Goal: Task Accomplishment & Management: Use online tool/utility

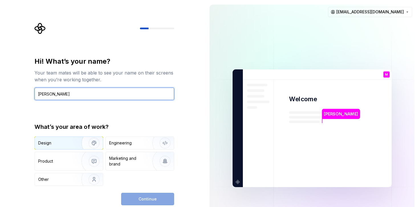
type input "[PERSON_NAME]"
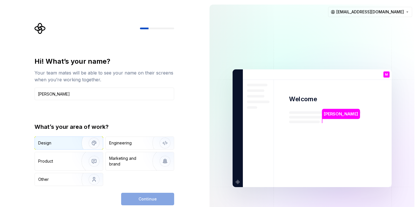
click at [58, 148] on div "Design" at bounding box center [69, 143] width 68 height 13
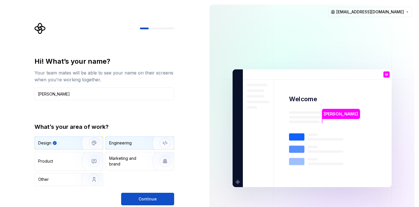
click at [139, 144] on div "Engineering" at bounding box center [131, 143] width 45 height 6
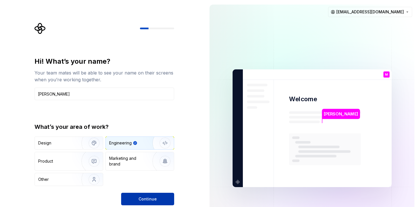
click at [145, 199] on span "Continue" at bounding box center [147, 199] width 18 height 6
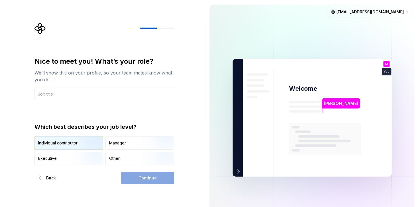
click at [95, 144] on img "button" at bounding box center [89, 150] width 36 height 38
click at [144, 181] on div "Continue" at bounding box center [147, 178] width 53 height 13
click at [78, 86] on div "Nice to meet you! What’s your role? We’ll show this on your profile, so your te…" at bounding box center [104, 78] width 140 height 43
click at [78, 99] on input "text" at bounding box center [104, 94] width 140 height 13
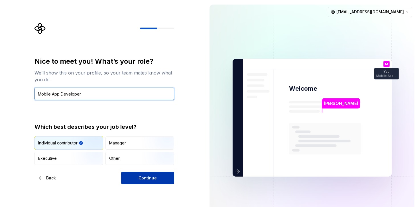
type input "Mobile App Developer"
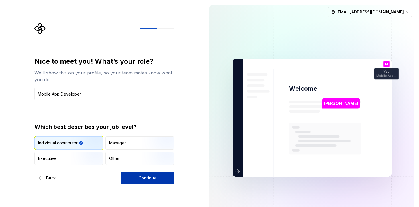
click at [140, 181] on button "Continue" at bounding box center [147, 178] width 53 height 13
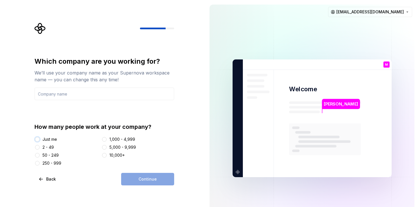
click at [36, 139] on button "Just me" at bounding box center [37, 139] width 5 height 5
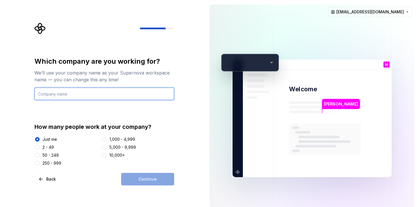
click at [64, 97] on input "text" at bounding box center [104, 94] width 140 height 13
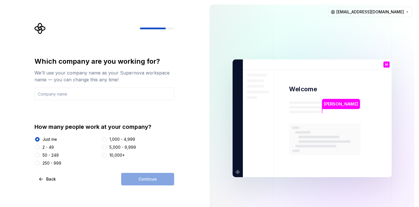
click at [74, 118] on div "Which company are you working for? We’ll use your company name as your Supernov…" at bounding box center [104, 111] width 140 height 109
click at [81, 93] on input "text" at bounding box center [104, 94] width 140 height 13
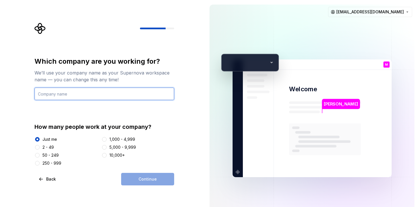
type input "student"
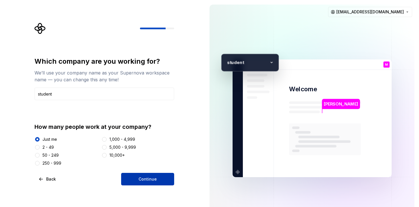
click at [161, 180] on button "Continue" at bounding box center [147, 179] width 53 height 13
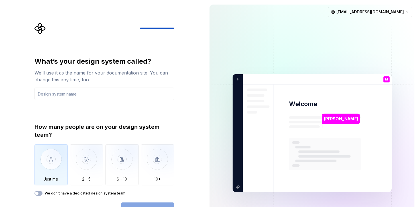
click at [50, 156] on img "button" at bounding box center [50, 164] width 33 height 38
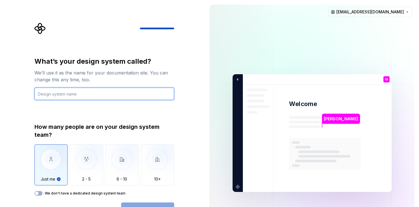
click at [67, 96] on input "text" at bounding box center [104, 94] width 140 height 13
type input "abc"
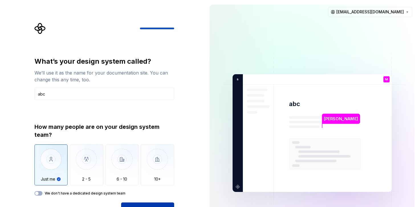
click at [150, 203] on button "Open Supernova" at bounding box center [147, 209] width 53 height 13
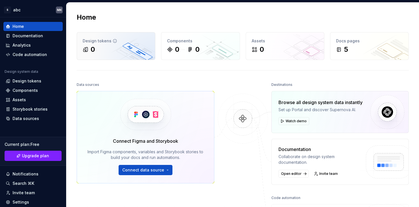
click at [127, 52] on div "0" at bounding box center [116, 49] width 67 height 9
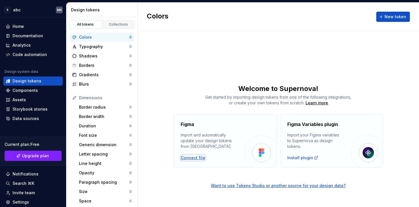
click at [195, 159] on div "Connect file" at bounding box center [193, 158] width 24 height 6
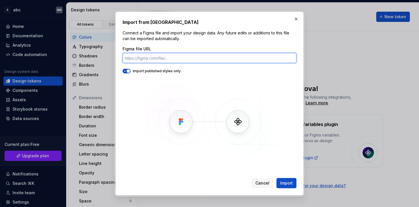
paste input "[URL][DOMAIN_NAME]"
type input "[URL][DOMAIN_NAME]"
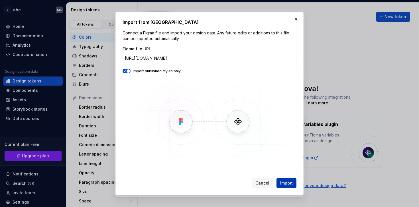
scroll to position [0, 0]
click at [283, 182] on span "Import" at bounding box center [286, 184] width 13 height 6
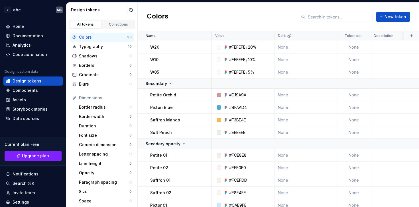
scroll to position [260, 0]
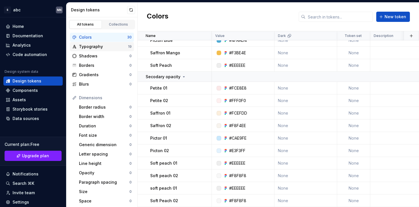
click at [113, 44] on div "Typography" at bounding box center [103, 47] width 49 height 6
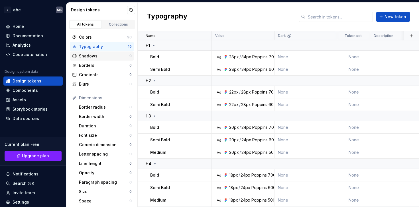
click at [112, 58] on div "Shadows" at bounding box center [104, 56] width 50 height 6
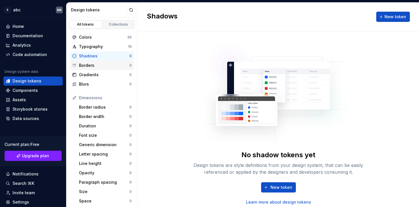
click at [112, 65] on div "Borders" at bounding box center [104, 66] width 50 height 6
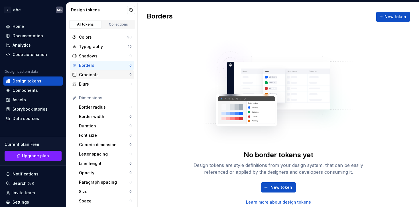
click at [109, 74] on div "Gradients" at bounding box center [104, 75] width 50 height 6
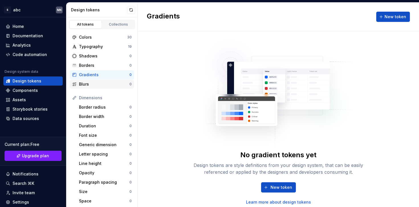
click at [110, 85] on div "Blurs" at bounding box center [104, 84] width 50 height 6
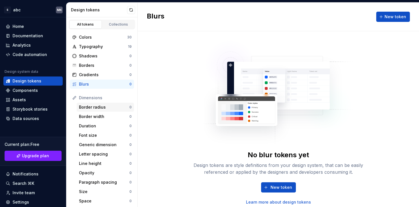
click at [110, 110] on div "Border radius" at bounding box center [104, 107] width 50 height 6
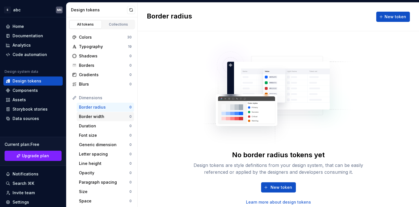
click at [112, 120] on div "Border width 0" at bounding box center [105, 116] width 57 height 9
click at [111, 125] on div "Duration" at bounding box center [104, 126] width 50 height 6
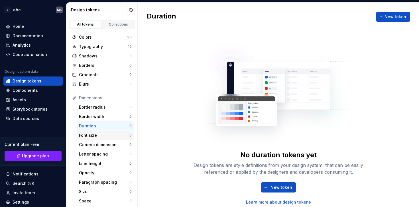
click at [110, 139] on div "Font size 0" at bounding box center [105, 135] width 57 height 9
click at [121, 50] on div "Typography 19" at bounding box center [102, 46] width 64 height 9
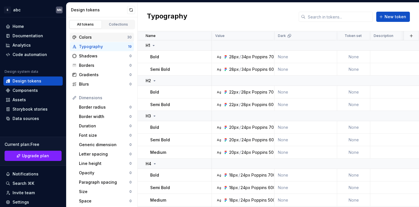
click at [116, 35] on div "Colors" at bounding box center [103, 37] width 48 height 6
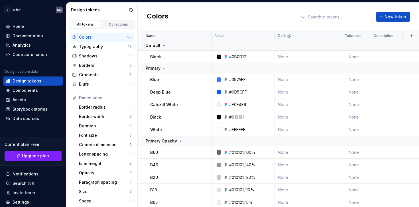
click at [125, 20] on div "All tokens Collections" at bounding box center [102, 25] width 66 height 10
click at [125, 24] on div "Collections" at bounding box center [118, 24] width 28 height 5
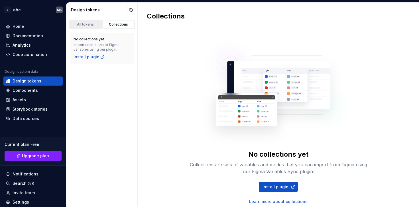
click at [96, 26] on div "All tokens" at bounding box center [85, 24] width 28 height 5
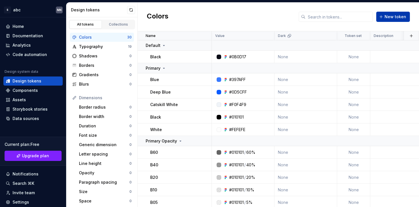
click at [396, 17] on span "New token" at bounding box center [395, 17] width 22 height 6
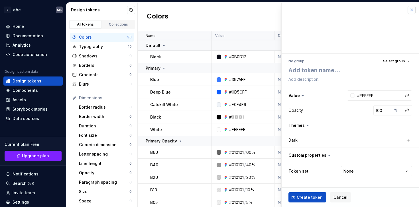
click at [412, 12] on button "button" at bounding box center [411, 10] width 8 height 8
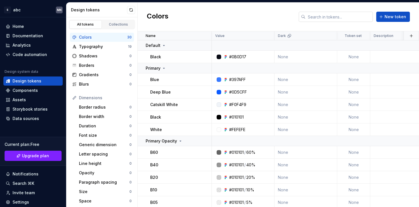
click at [329, 19] on input "text" at bounding box center [338, 17] width 67 height 10
click at [249, 15] on div "Colors New token" at bounding box center [278, 17] width 281 height 29
click at [161, 15] on h2 "Colors" at bounding box center [158, 17] width 22 height 10
click at [128, 25] on div "Collections" at bounding box center [118, 24] width 28 height 5
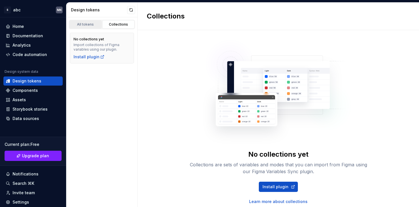
click at [94, 25] on div "All tokens" at bounding box center [85, 24] width 28 height 5
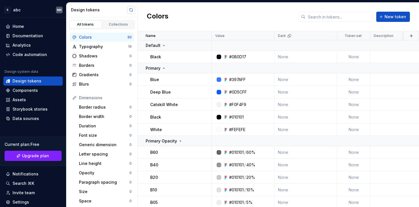
click at [130, 10] on button "button" at bounding box center [131, 10] width 8 height 8
click at [44, 53] on div "Code automation" at bounding box center [30, 55] width 34 height 6
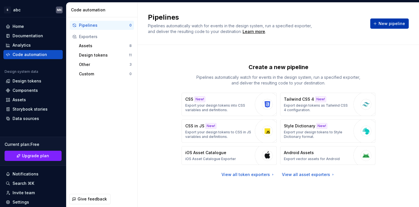
click at [396, 24] on span "New pipeline" at bounding box center [391, 24] width 26 height 6
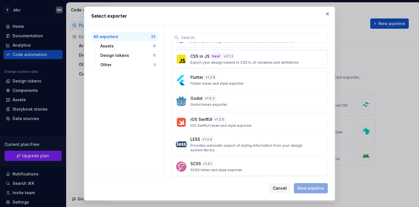
scroll to position [214, 0]
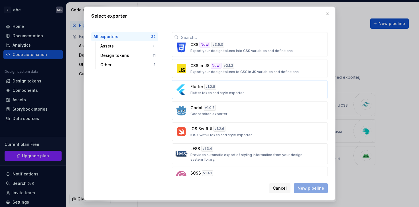
click at [231, 93] on p "Flutter token and style exporter" at bounding box center [217, 93] width 54 height 5
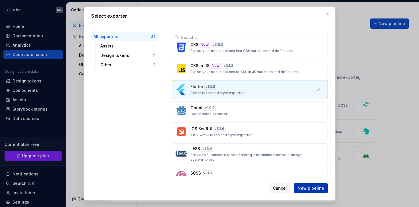
click at [307, 189] on span "New pipeline" at bounding box center [310, 189] width 26 height 6
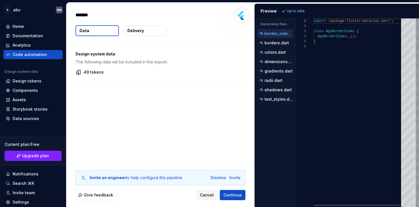
type textarea "*"
click at [274, 46] on div "borders.dart" at bounding box center [275, 43] width 35 height 6
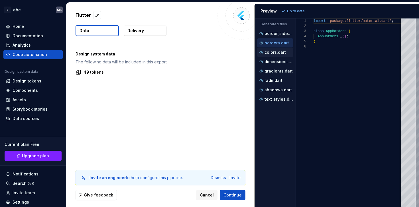
click at [274, 53] on p "colors.dart" at bounding box center [274, 52] width 21 height 5
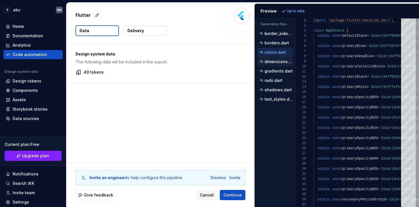
click at [278, 63] on p "dimensions.dart" at bounding box center [278, 62] width 29 height 5
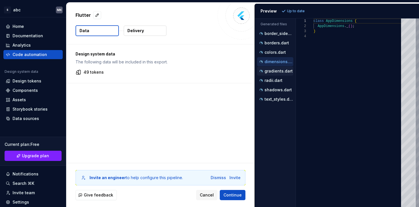
click at [277, 71] on p "gradients.dart" at bounding box center [278, 71] width 28 height 5
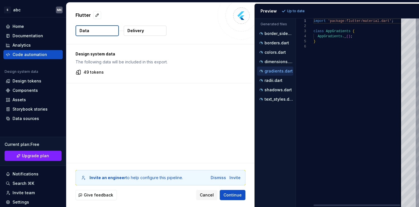
scroll to position [26, 0]
click at [274, 78] on div "radii.dart" at bounding box center [275, 81] width 35 height 6
click at [275, 85] on div "shadows.dart" at bounding box center [275, 89] width 36 height 9
click at [275, 87] on div "shadows.dart" at bounding box center [275, 90] width 35 height 6
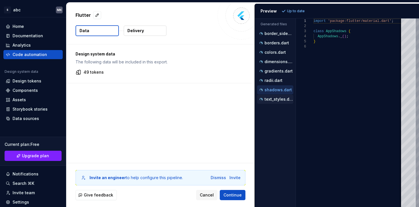
click at [275, 97] on p "text_styles.dart" at bounding box center [278, 99] width 29 height 5
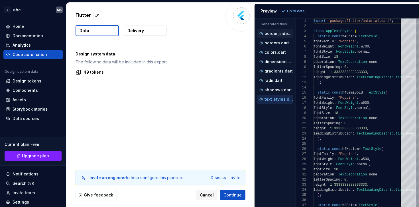
click at [284, 33] on p "border_sides.dart" at bounding box center [278, 33] width 29 height 5
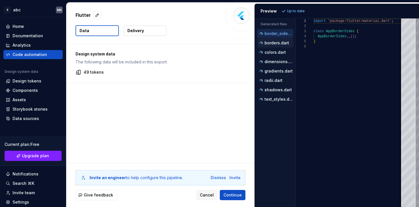
click at [284, 40] on button "borders.dart" at bounding box center [275, 43] width 36 height 6
click at [283, 46] on div "borders.dart" at bounding box center [275, 42] width 36 height 9
click at [283, 52] on p "colors.dart" at bounding box center [274, 52] width 21 height 5
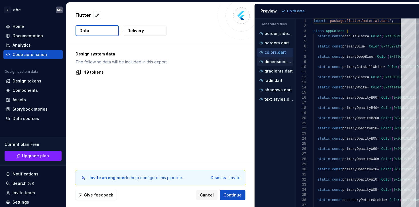
click at [283, 60] on p "dimensions.dart" at bounding box center [278, 62] width 29 height 5
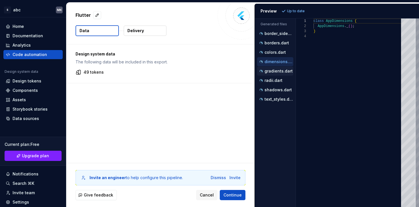
click at [283, 69] on p "gradients.dart" at bounding box center [278, 71] width 28 height 5
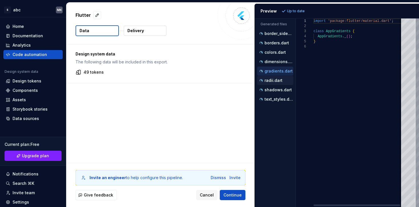
click at [283, 77] on div "radii.dart" at bounding box center [275, 80] width 36 height 9
click at [282, 83] on button "radii.dart" at bounding box center [275, 80] width 36 height 6
click at [283, 91] on p "shadows.dart" at bounding box center [277, 90] width 27 height 5
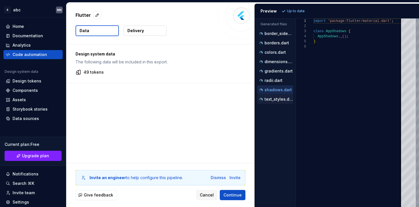
click at [282, 99] on p "text_styles.dart" at bounding box center [278, 99] width 29 height 5
type textarea "**********"
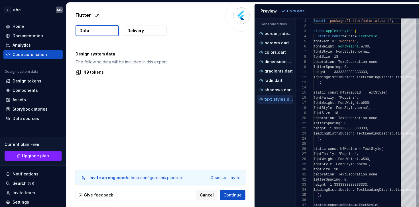
scroll to position [51, 0]
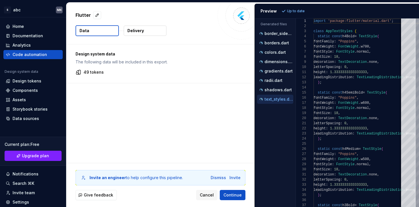
click at [150, 34] on button "Delivery" at bounding box center [145, 31] width 43 height 10
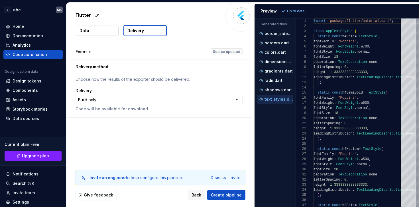
click at [110, 33] on button "Data" at bounding box center [97, 31] width 43 height 10
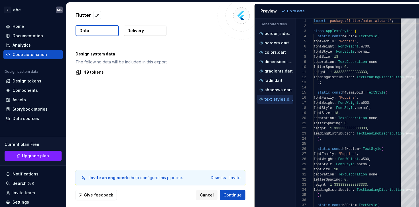
click at [267, 14] on div "Preview" at bounding box center [268, 11] width 16 height 6
click at [267, 12] on div "Preview" at bounding box center [268, 11] width 16 height 6
click at [272, 10] on div "Preview" at bounding box center [268, 11] width 16 height 6
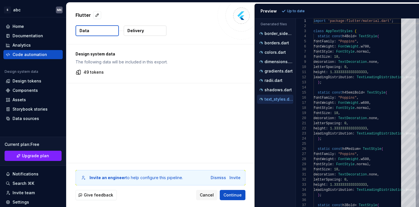
click at [269, 11] on div "Preview" at bounding box center [268, 11] width 16 height 6
click at [294, 10] on p "Up to date" at bounding box center [296, 11] width 18 height 5
click at [169, 125] on div "Design system data The following data will be included in this export. 49 tokens" at bounding box center [160, 103] width 188 height 119
click at [237, 196] on span "Continue" at bounding box center [232, 195] width 18 height 6
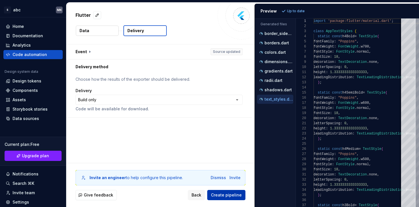
click at [237, 196] on span "Create pipeline" at bounding box center [226, 195] width 31 height 6
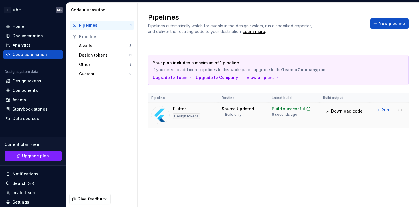
click at [221, 110] on td "Source Updated → Build only" at bounding box center [243, 115] width 50 height 25
click at [231, 108] on div "Source Updated" at bounding box center [238, 109] width 32 height 6
click at [163, 117] on img at bounding box center [160, 115] width 18 height 18
click at [383, 110] on span "Run" at bounding box center [385, 110] width 8 height 6
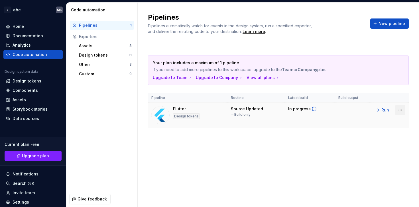
click at [403, 112] on html "S abc MK Home Documentation Analytics Code automation Design system data Design…" at bounding box center [209, 103] width 419 height 207
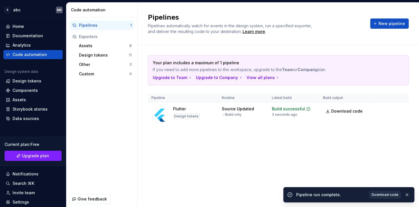
click at [383, 195] on span "Download code" at bounding box center [384, 195] width 27 height 5
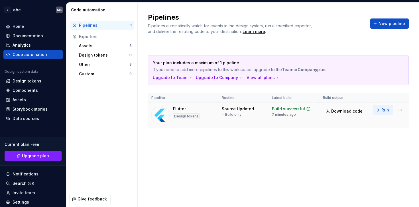
click at [378, 111] on button "Run" at bounding box center [383, 110] width 20 height 10
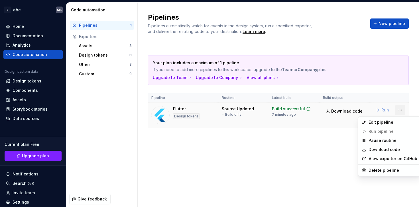
click at [402, 110] on html "S abc MK Home Documentation Analytics Code automation Design system data Design…" at bounding box center [209, 103] width 419 height 207
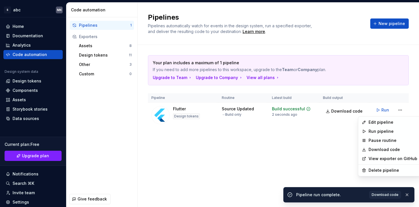
click at [325, 142] on html "S abc MK Home Documentation Analytics Code automation Design system data Design…" at bounding box center [209, 103] width 419 height 207
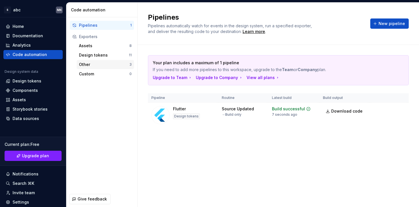
click at [119, 65] on div "Other" at bounding box center [104, 65] width 50 height 6
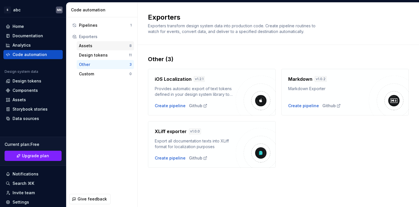
click at [118, 49] on div "Assets 8" at bounding box center [105, 45] width 57 height 9
